Goal: Task Accomplishment & Management: Manage account settings

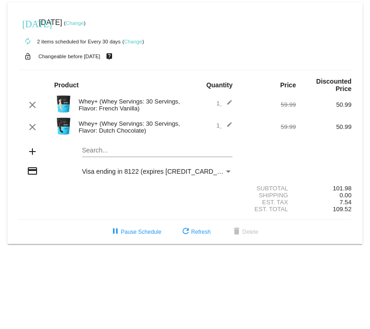
click at [131, 41] on link "Change" at bounding box center [133, 42] width 18 height 6
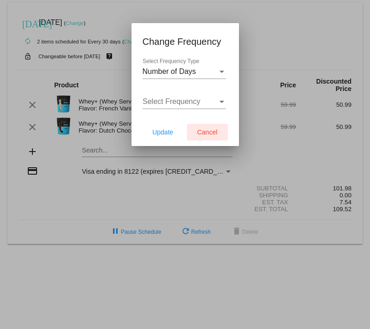
click at [212, 131] on span "Cancel" at bounding box center [207, 132] width 20 height 7
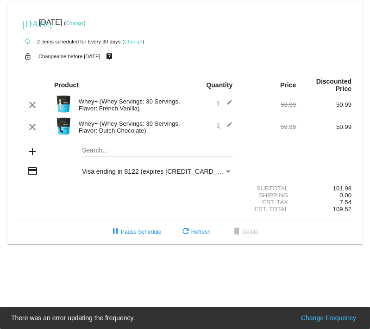
click at [90, 17] on div "[DATE] [DATE] ( Change )" at bounding box center [185, 22] width 333 height 19
click at [84, 23] on link "Change" at bounding box center [75, 23] width 18 height 6
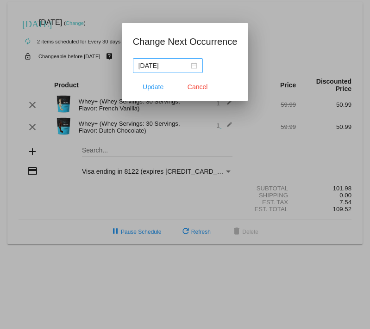
click at [189, 67] on div "[DATE]" at bounding box center [167, 66] width 59 height 10
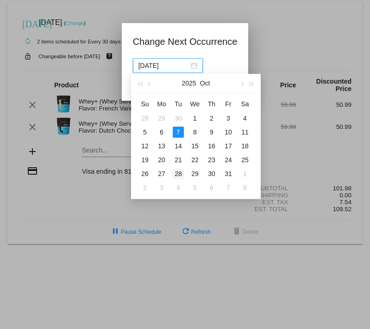
click at [179, 172] on div "28" at bounding box center [178, 173] width 11 height 11
type input "[DATE]"
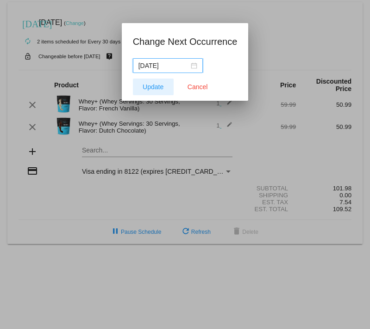
click at [160, 86] on span "Update" at bounding box center [152, 86] width 21 height 7
